Goal: Information Seeking & Learning: Learn about a topic

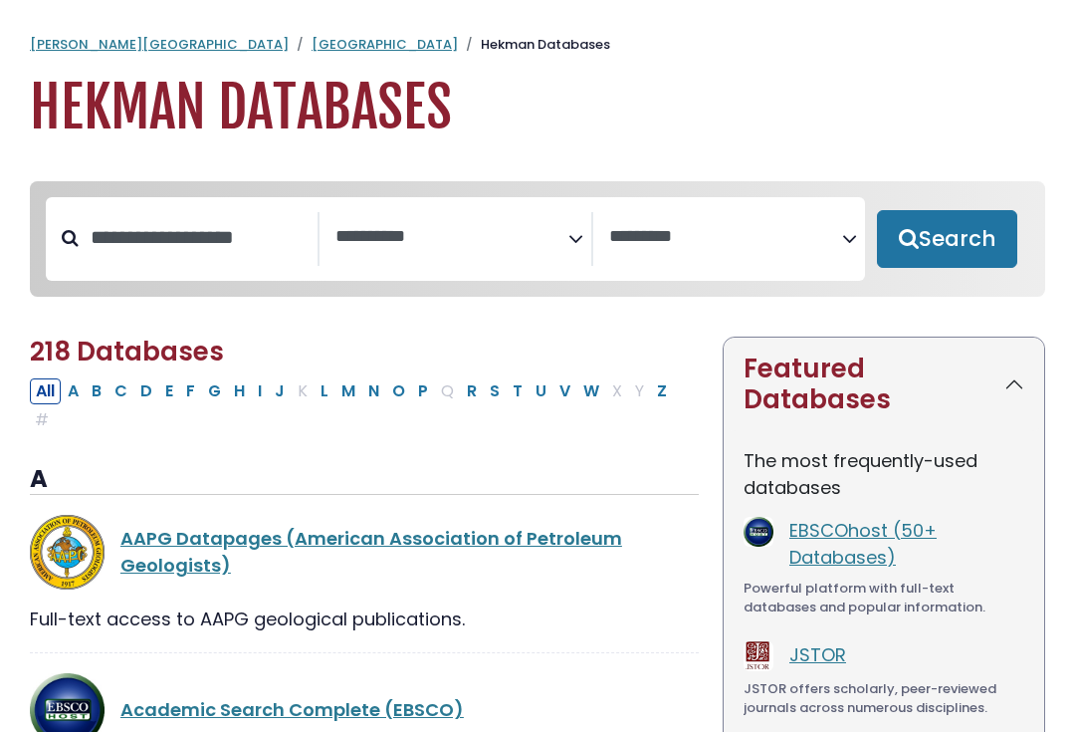
select select "Database Subject Filter"
select select "Database Vendors Filter"
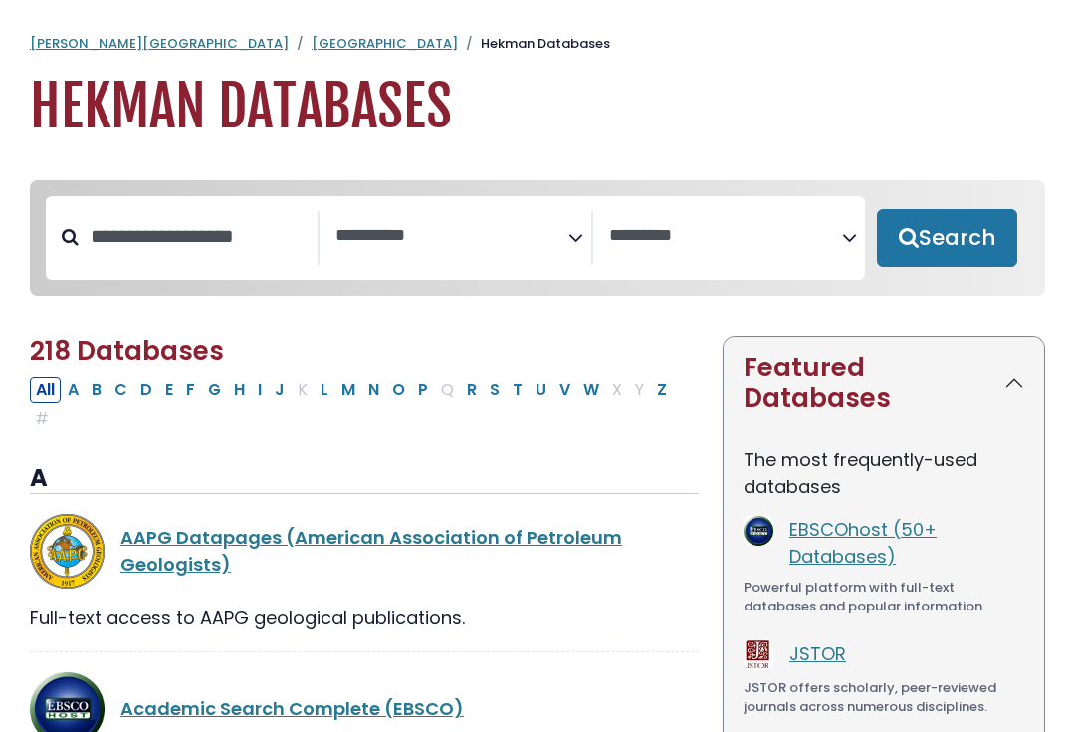
scroll to position [1, 0]
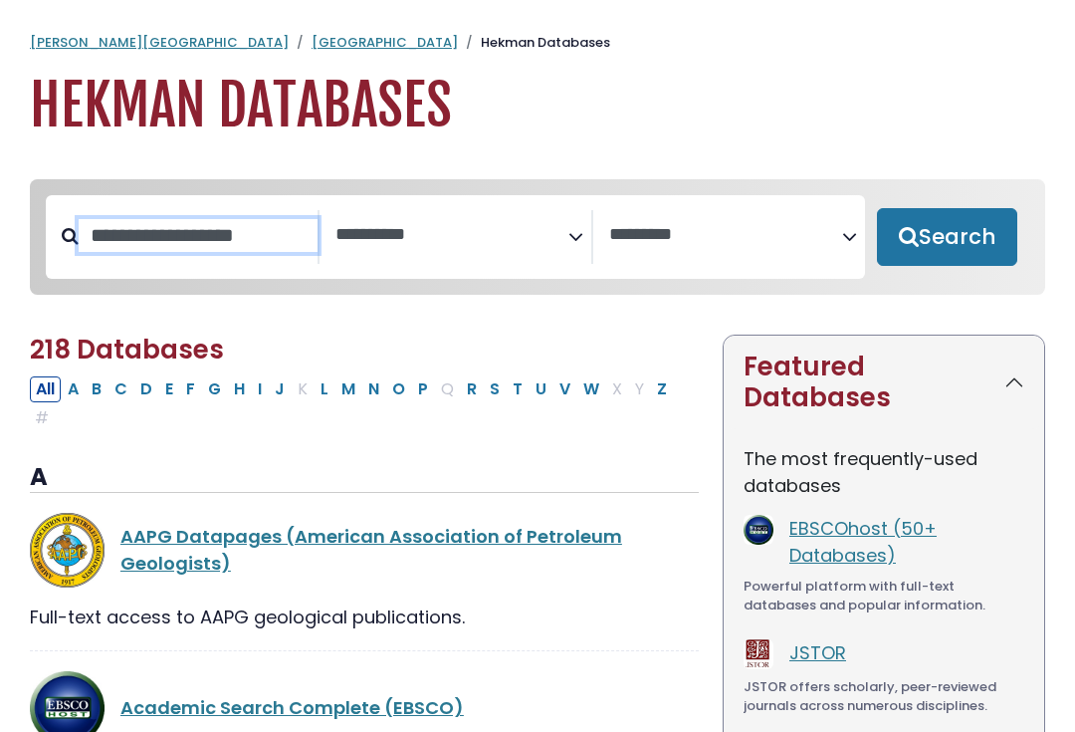
click at [222, 247] on input "Search database by title or keyword" at bounding box center [198, 236] width 239 height 33
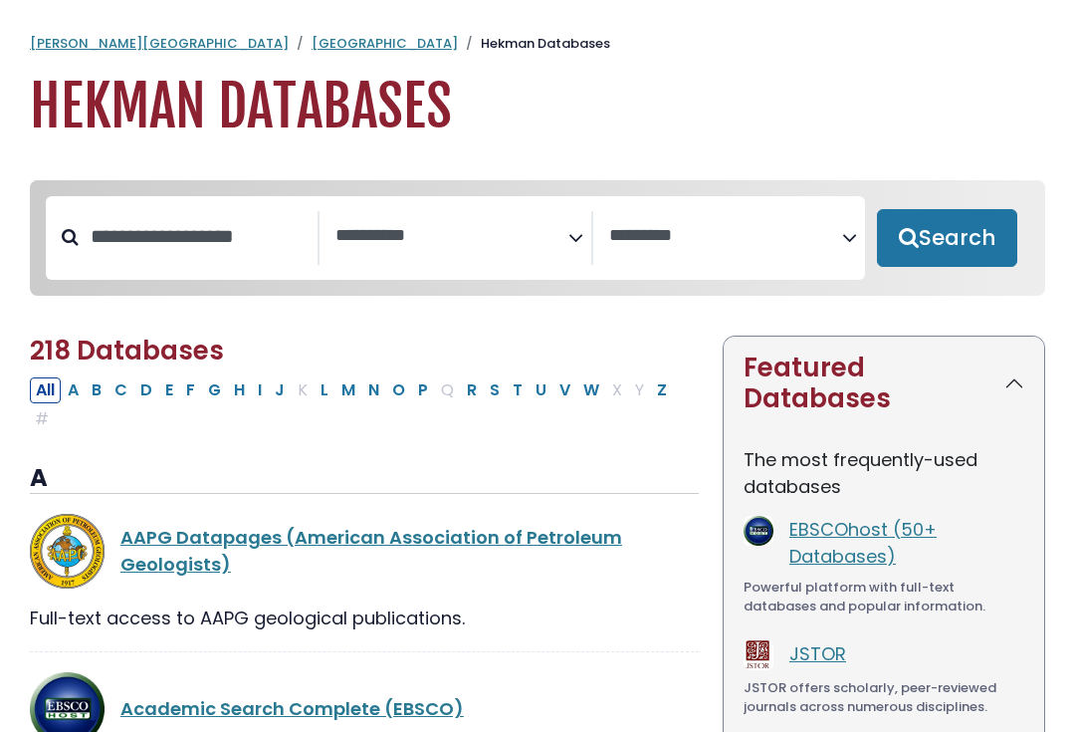
scroll to position [2, 0]
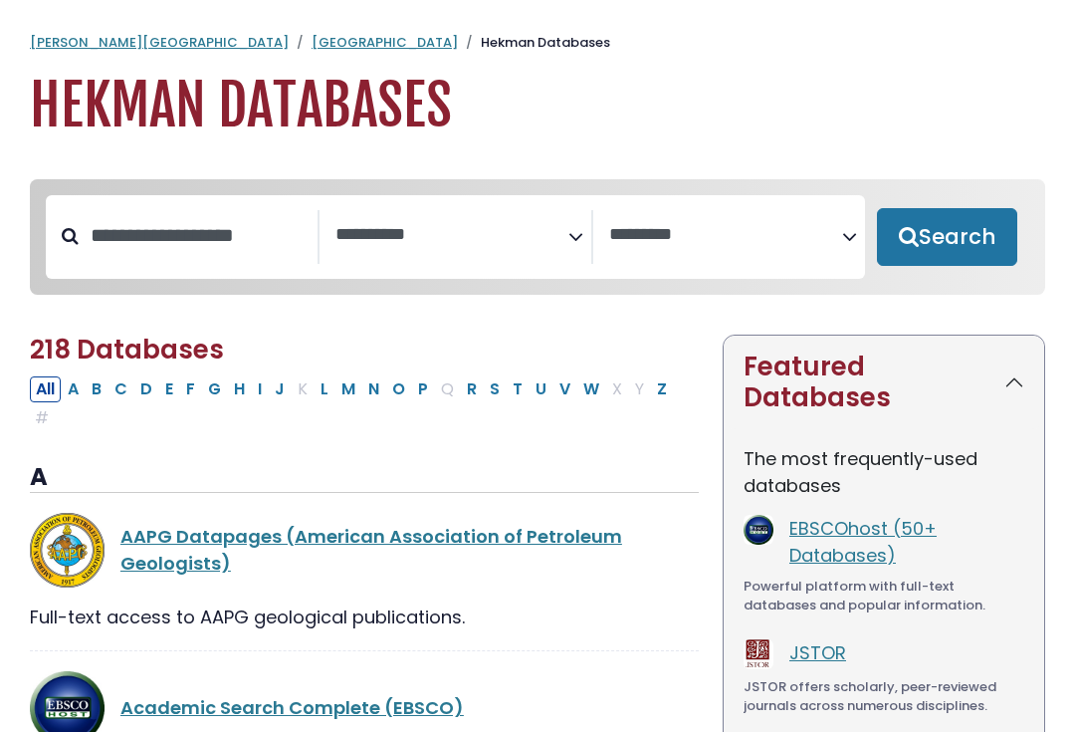
click at [528, 213] on span "Search filters" at bounding box center [451, 237] width 233 height 54
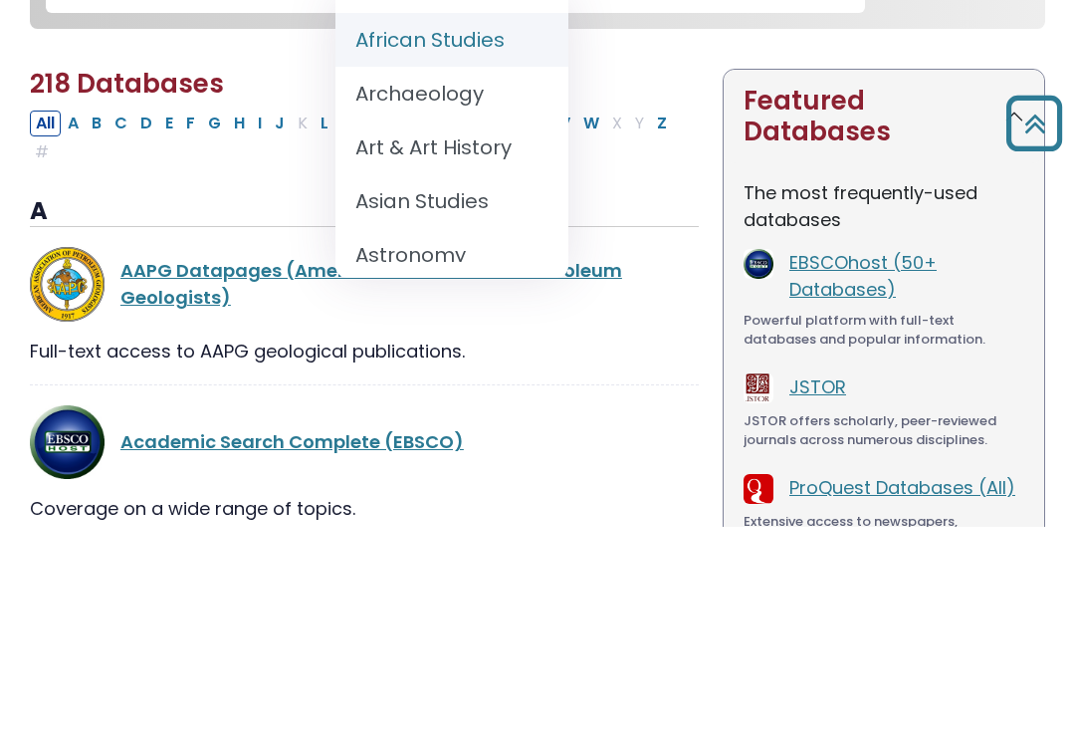
scroll to position [0, 0]
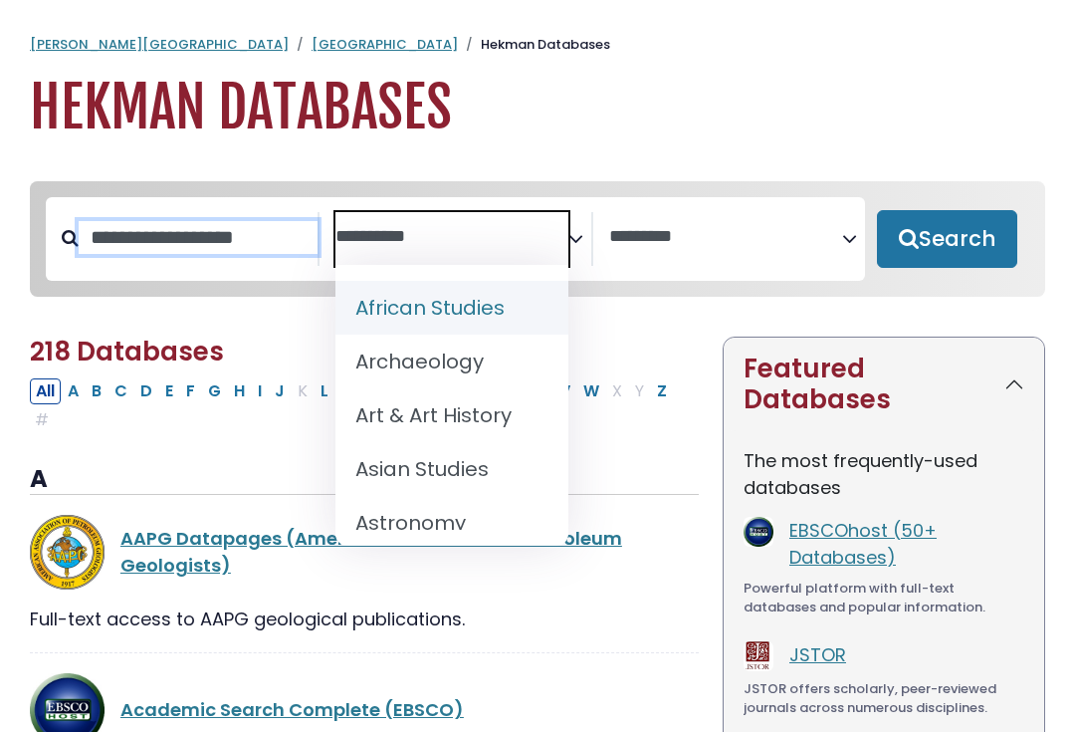
click at [175, 242] on input "Search database by title or keyword" at bounding box center [198, 237] width 239 height 33
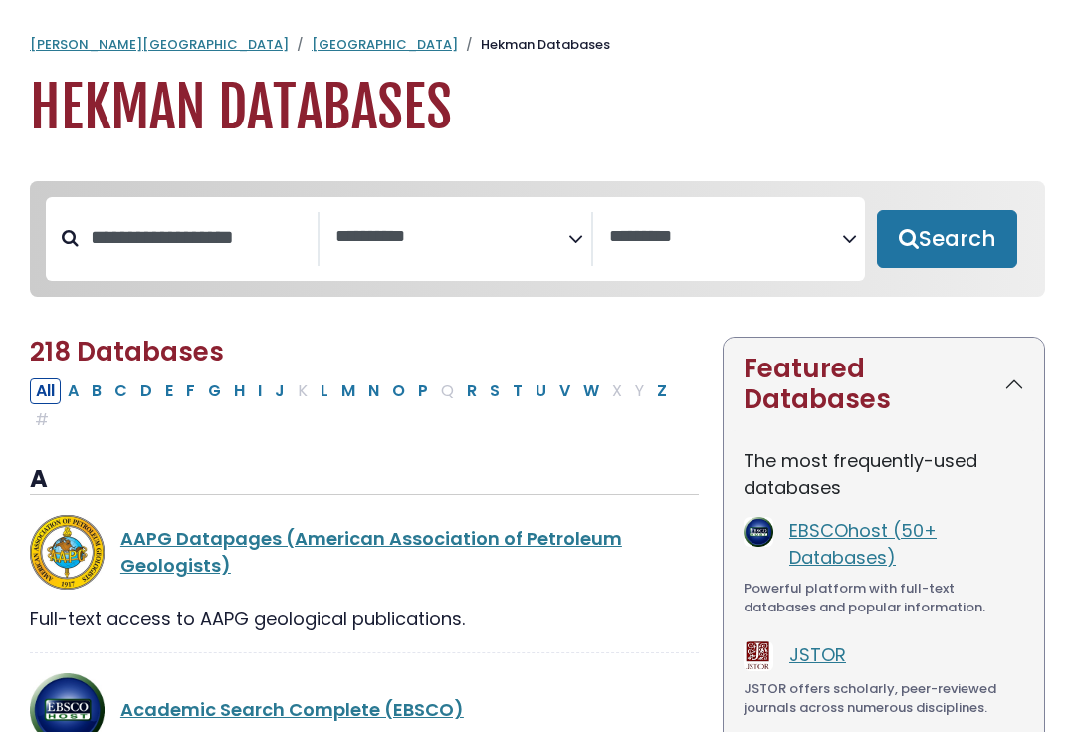
click at [312, 49] on link "[GEOGRAPHIC_DATA]" at bounding box center [385, 44] width 146 height 19
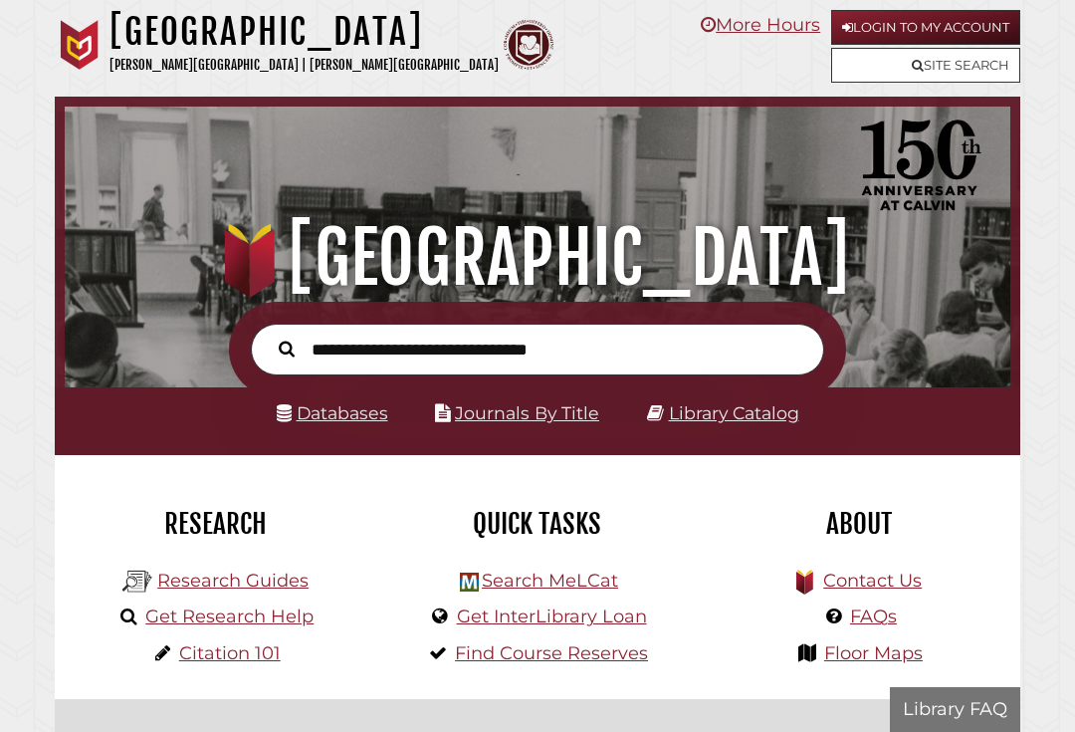
scroll to position [313, 936]
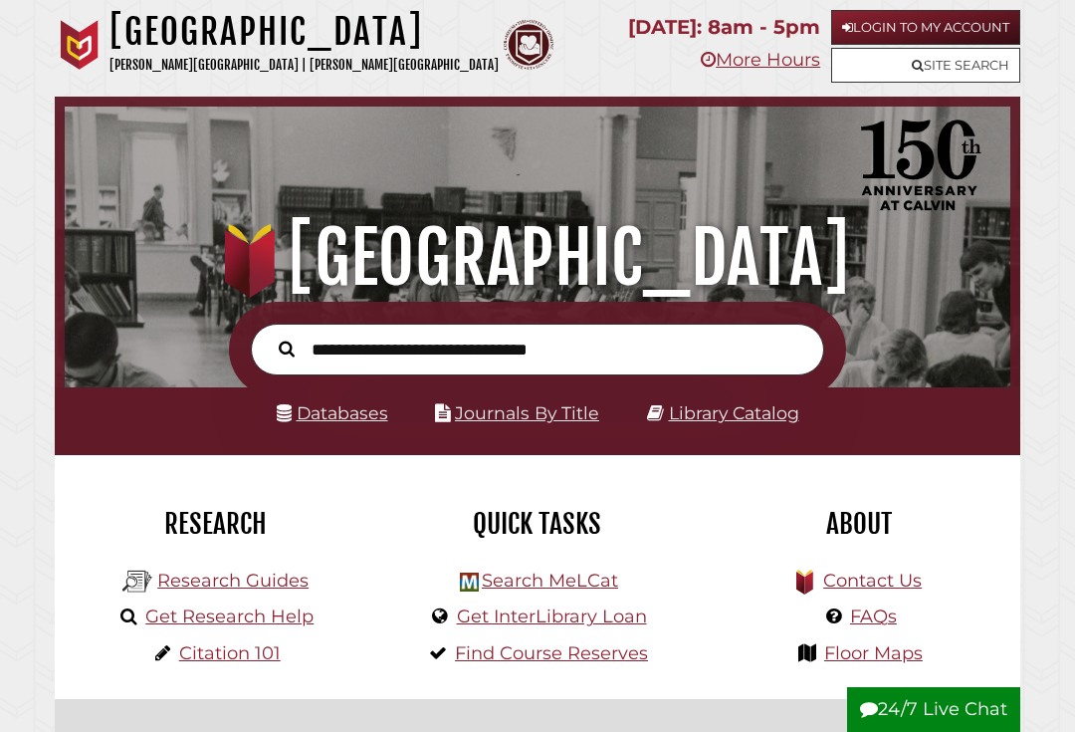
click at [424, 319] on form at bounding box center [537, 350] width 617 height 97
click at [384, 358] on input "text" at bounding box center [537, 349] width 573 height 53
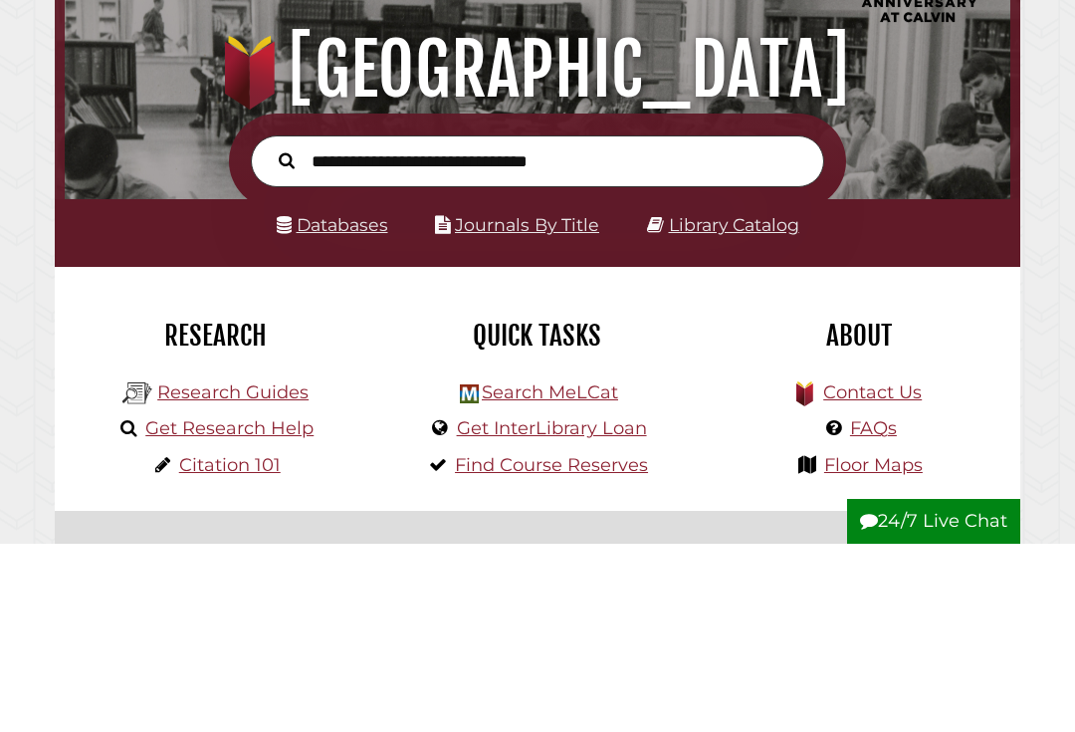
paste input "**********"
type input "**********"
click at [287, 335] on button "Search" at bounding box center [287, 347] width 36 height 25
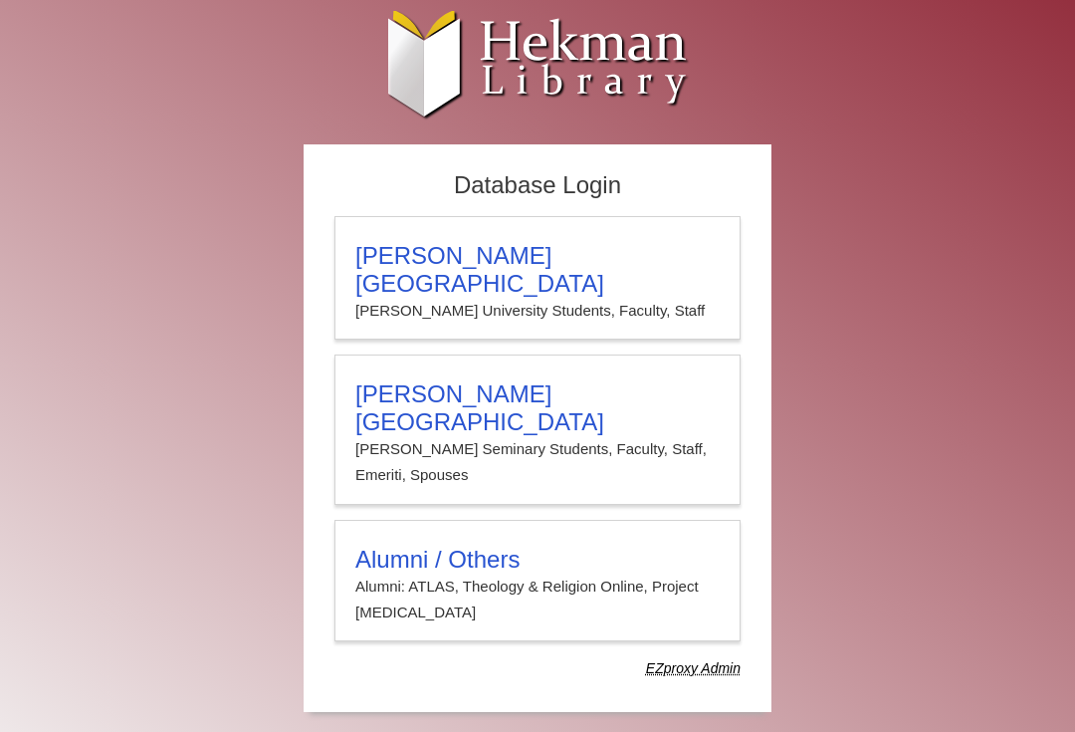
click at [450, 545] on h3 "Alumni / Others" at bounding box center [537, 559] width 364 height 28
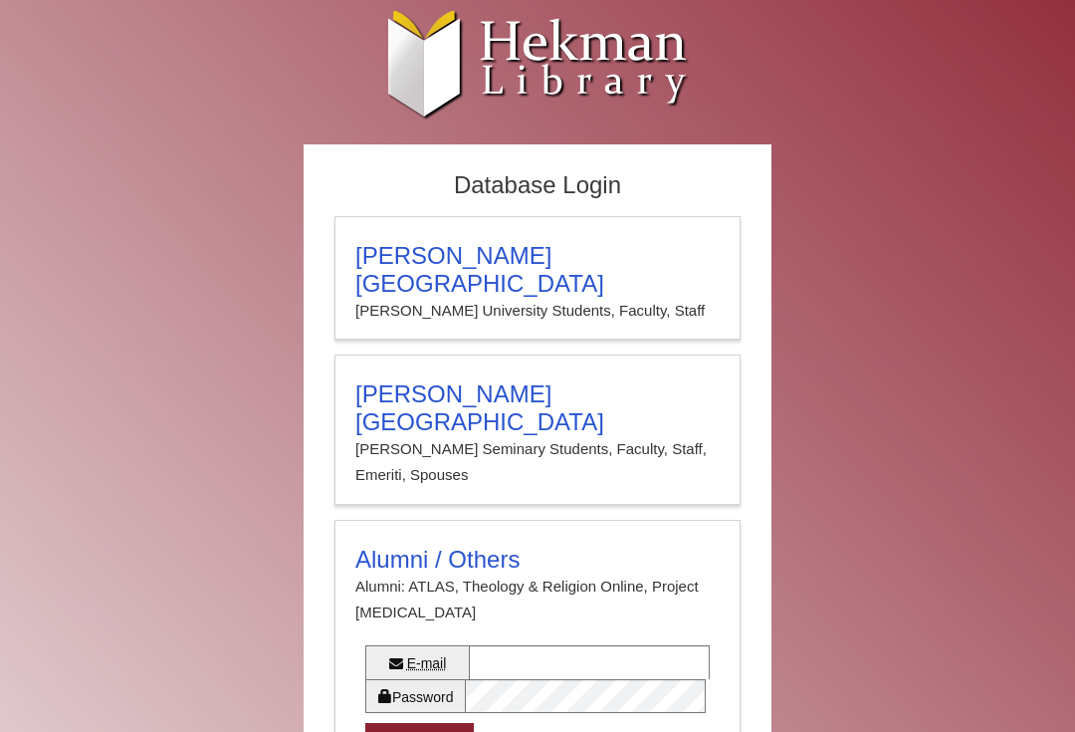
click at [402, 260] on h3 "[PERSON_NAME][GEOGRAPHIC_DATA]" at bounding box center [537, 270] width 364 height 56
